Goal: Navigation & Orientation: Find specific page/section

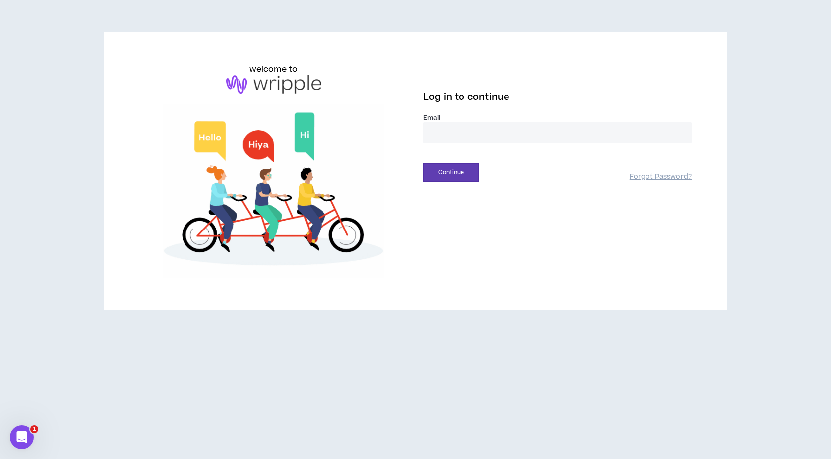
click at [184, 459] on div "welcome to Log in to continue Email * Continue Forgot Password?" at bounding box center [415, 229] width 831 height 459
click at [452, 138] on input "email" at bounding box center [557, 132] width 268 height 21
click at [567, 86] on div "Log in to continue Email * Continue Forgot Password?" at bounding box center [558, 122] width 284 height 118
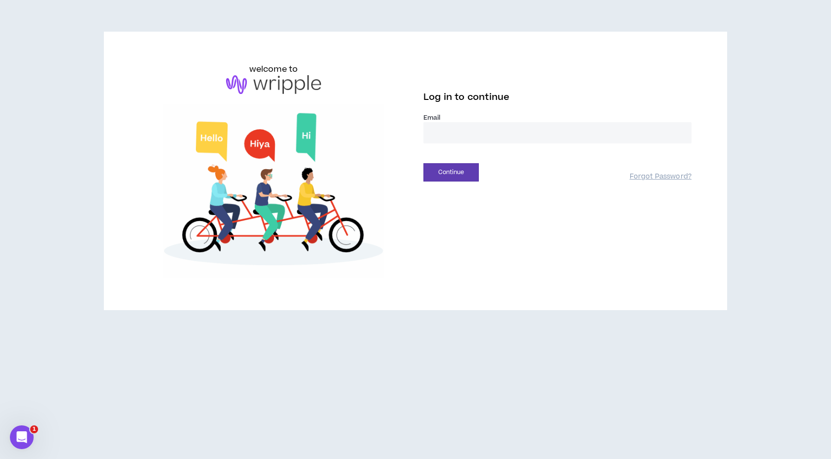
click at [643, 133] on input "email" at bounding box center [557, 132] width 268 height 21
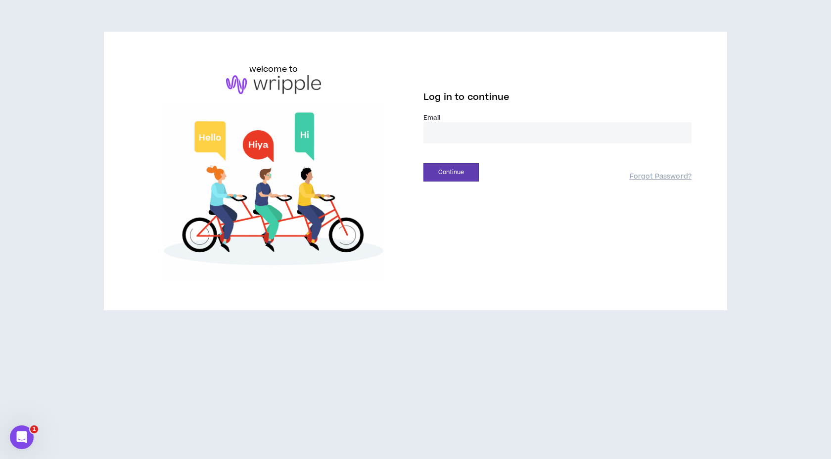
click at [0, 459] on com-1password-button at bounding box center [0, 459] width 0 height 0
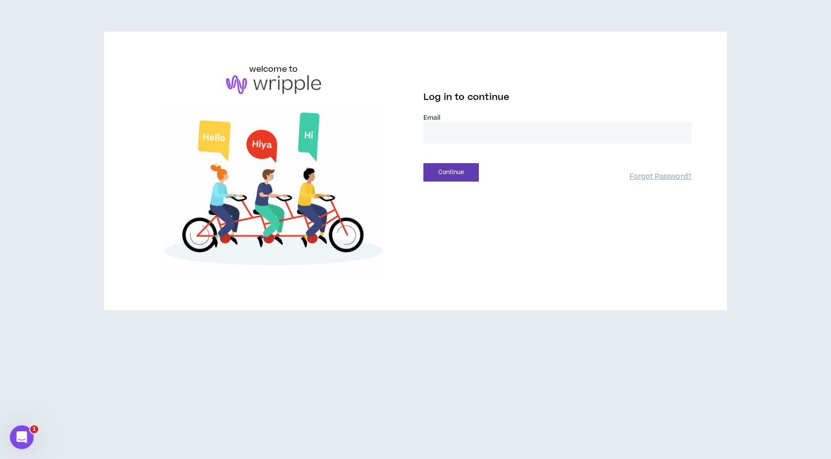
type input "**********"
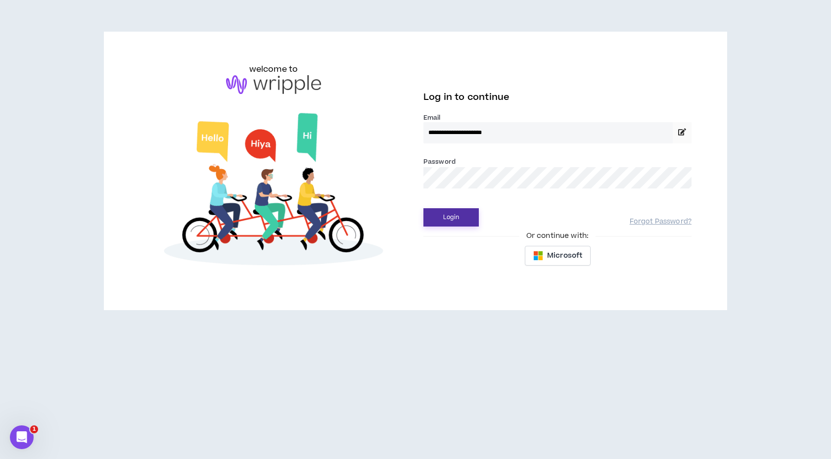
click at [452, 219] on button "Login" at bounding box center [450, 217] width 55 height 18
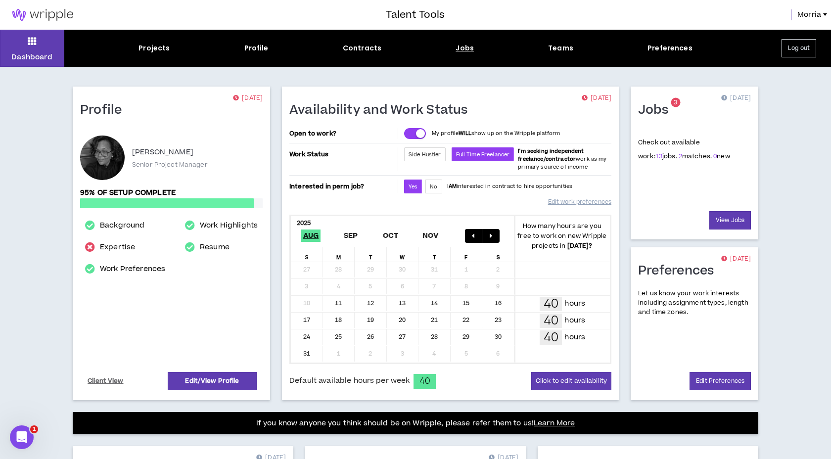
click at [467, 50] on div "Jobs" at bounding box center [465, 48] width 18 height 10
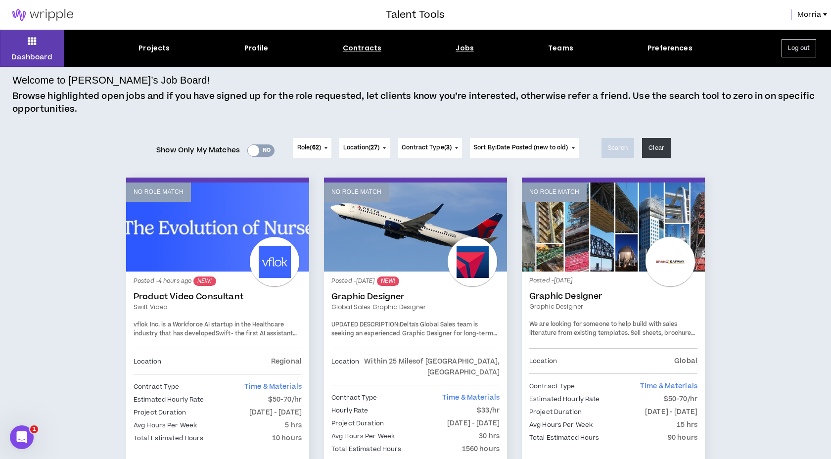
click at [366, 49] on div "Contracts" at bounding box center [362, 48] width 39 height 10
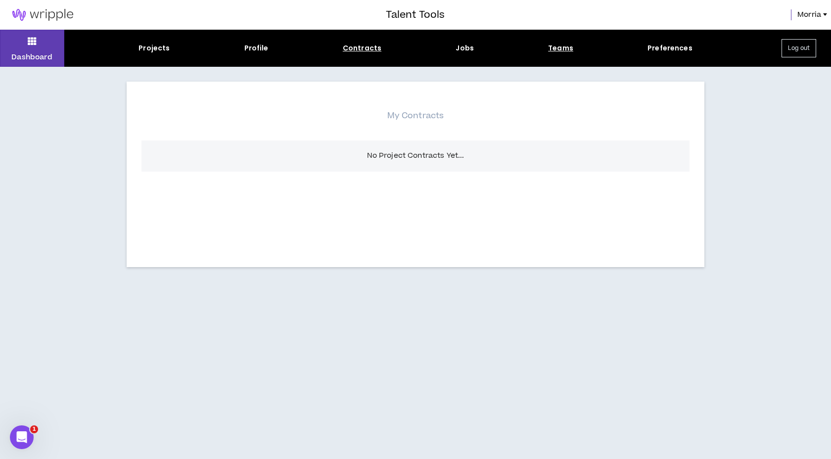
click at [553, 48] on div "Teams" at bounding box center [560, 48] width 25 height 10
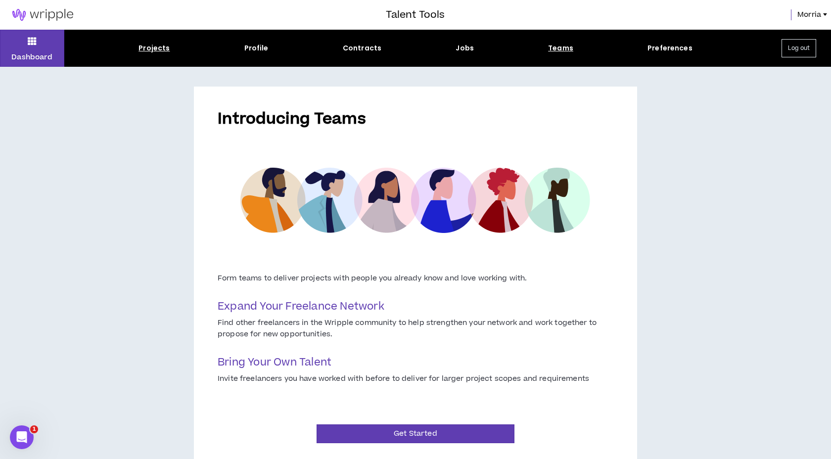
click at [150, 48] on div "Projects" at bounding box center [154, 48] width 31 height 10
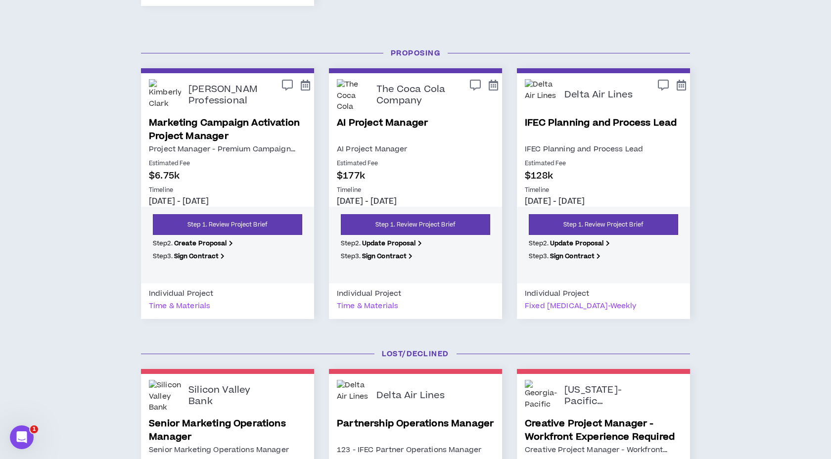
scroll to position [439, 0]
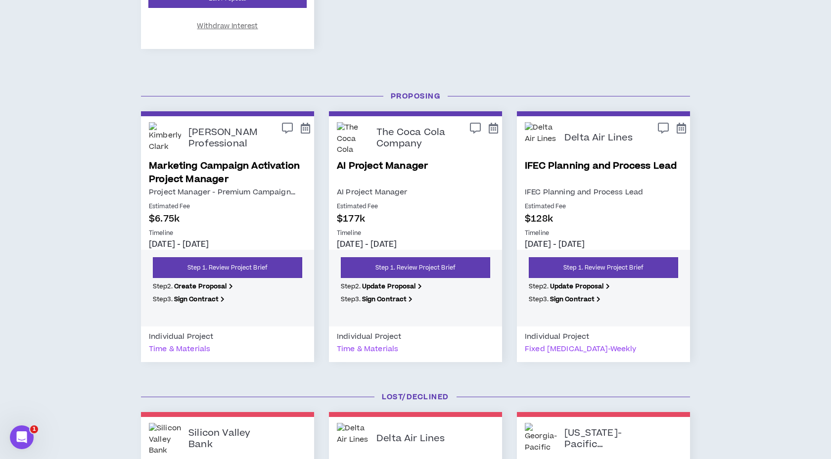
click at [578, 183] on link "IFEC Planning and Process Lead" at bounding box center [603, 172] width 157 height 27
